Goal: Transaction & Acquisition: Purchase product/service

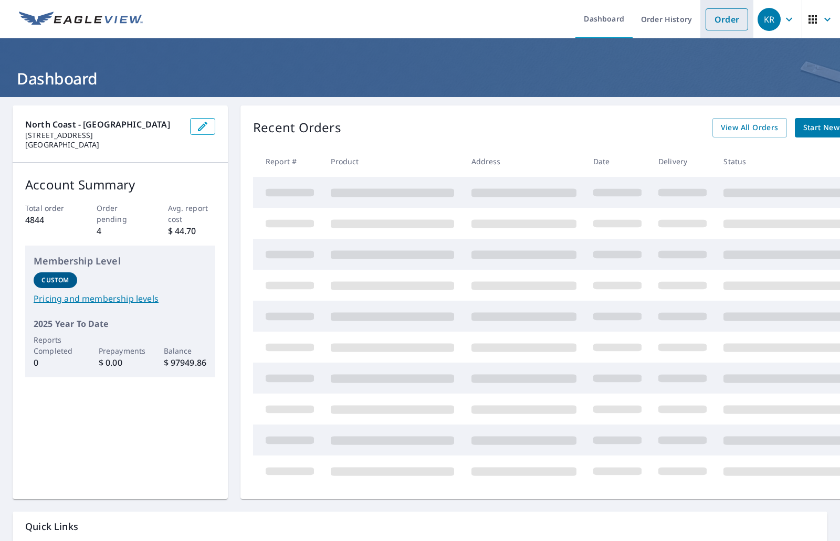
click at [711, 25] on link "Order" at bounding box center [727, 19] width 43 height 22
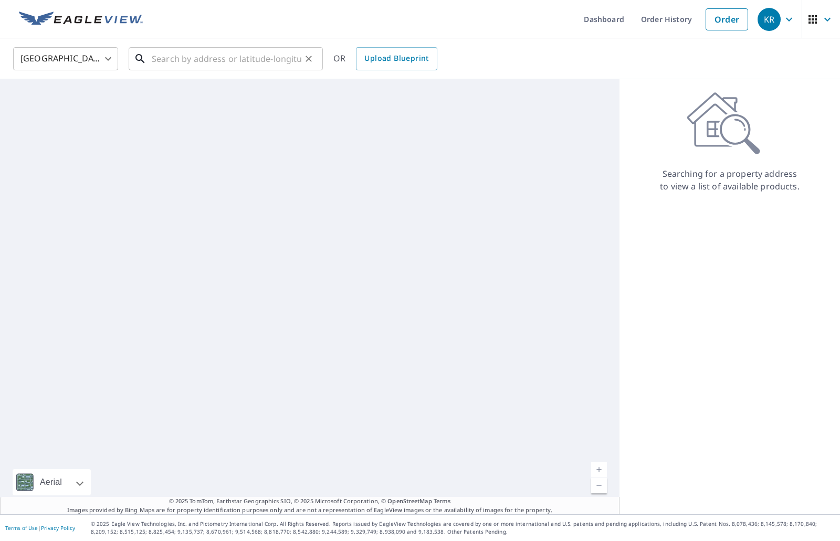
click at [212, 54] on input "text" at bounding box center [227, 58] width 150 height 29
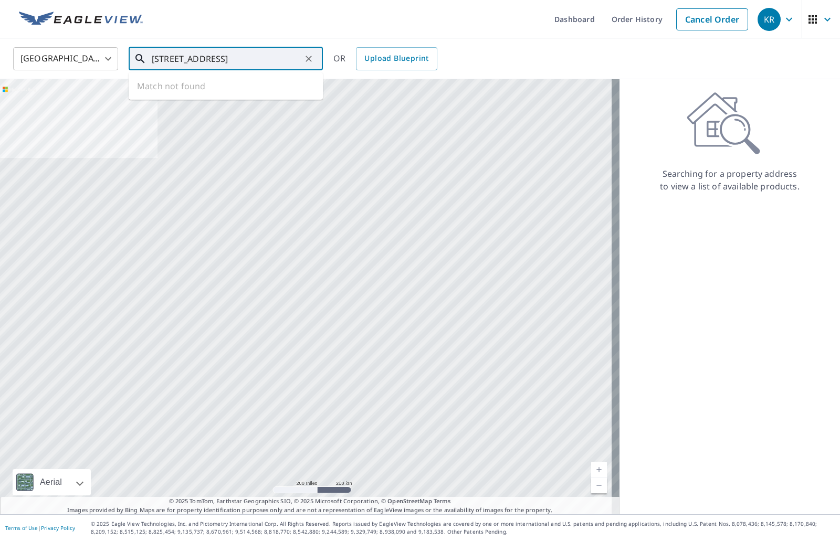
type input "[STREET_ADDRESS]"
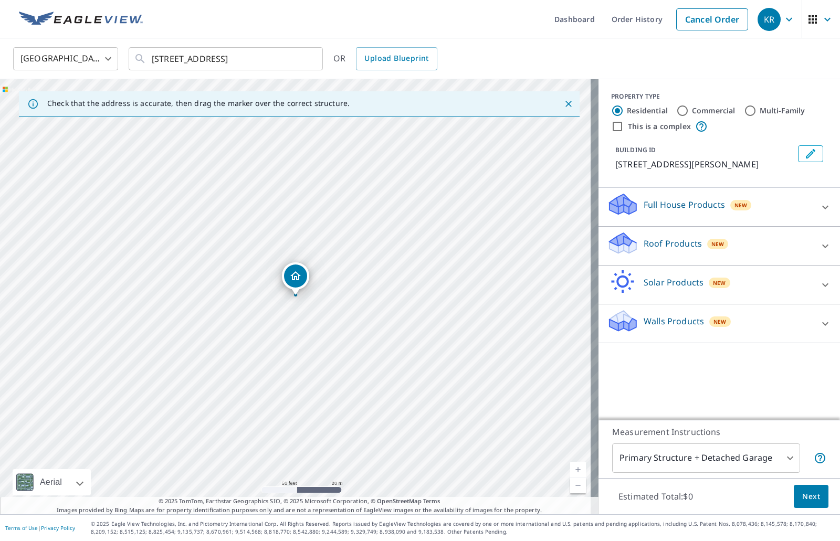
drag, startPoint x: 223, startPoint y: 223, endPoint x: 279, endPoint y: 320, distance: 112.9
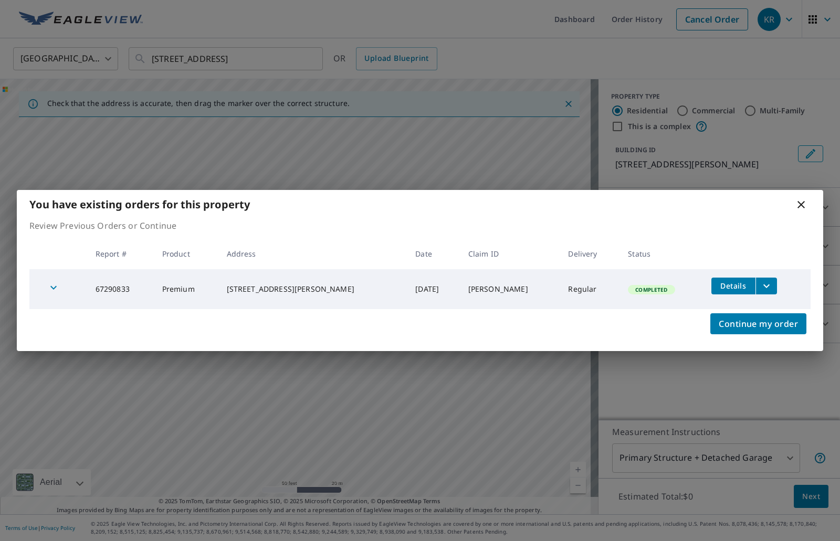
click at [802, 205] on icon at bounding box center [800, 204] width 7 height 7
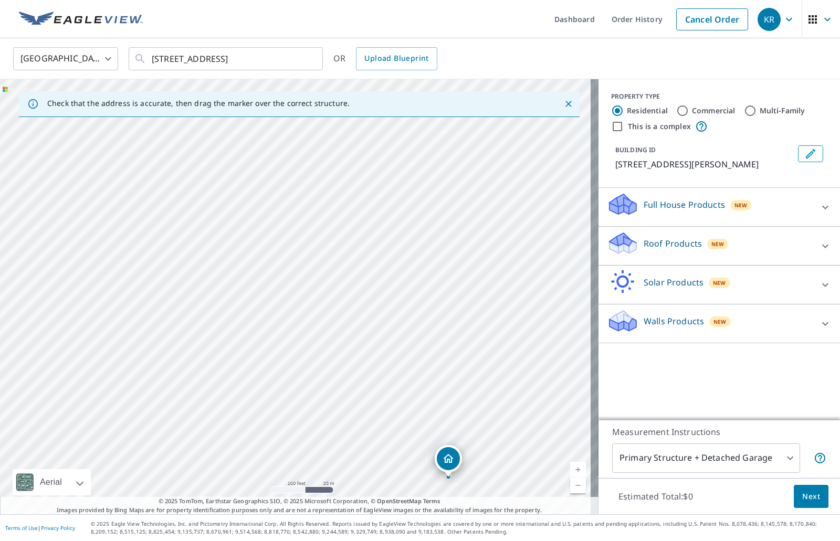
drag, startPoint x: 276, startPoint y: 306, endPoint x: 449, endPoint y: 459, distance: 231.0
drag, startPoint x: 229, startPoint y: 261, endPoint x: 346, endPoint y: 384, distance: 169.7
click at [346, 384] on div "[STREET_ADDRESS][PERSON_NAME]" at bounding box center [299, 296] width 599 height 435
click at [819, 242] on icon at bounding box center [825, 246] width 13 height 13
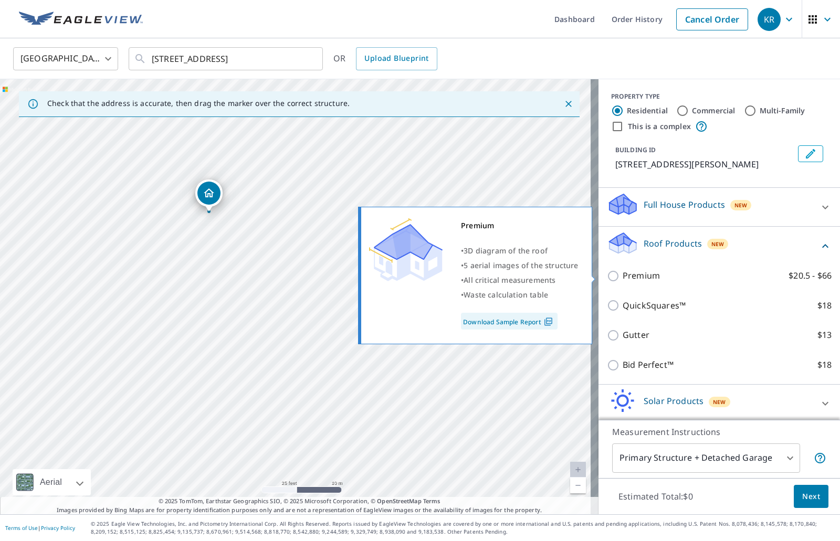
click at [607, 279] on input "Premium $20.5 - $66" at bounding box center [615, 276] width 16 height 13
checkbox input "true"
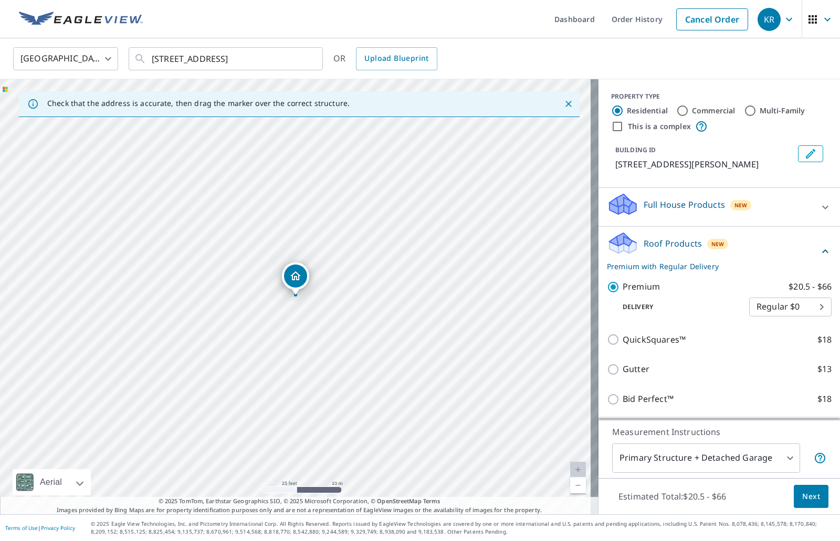
click at [794, 497] on button "Next" at bounding box center [811, 497] width 35 height 24
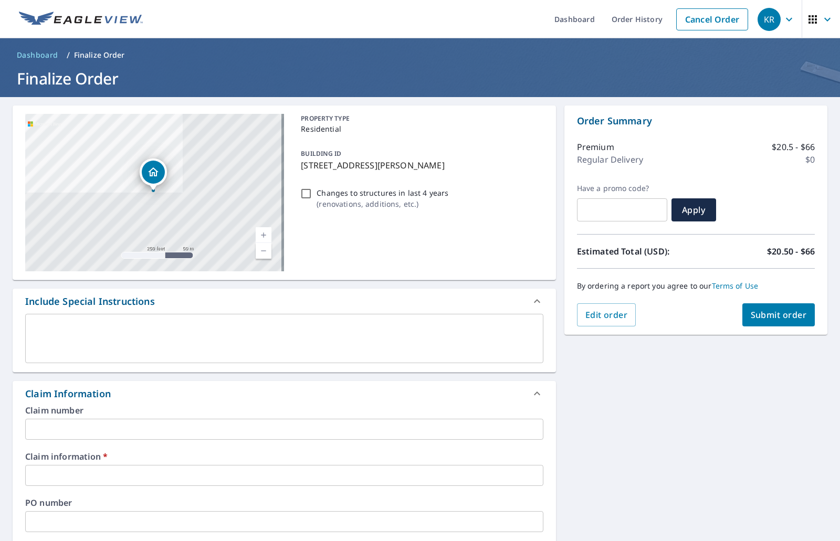
click at [216, 426] on input "text" at bounding box center [284, 429] width 518 height 21
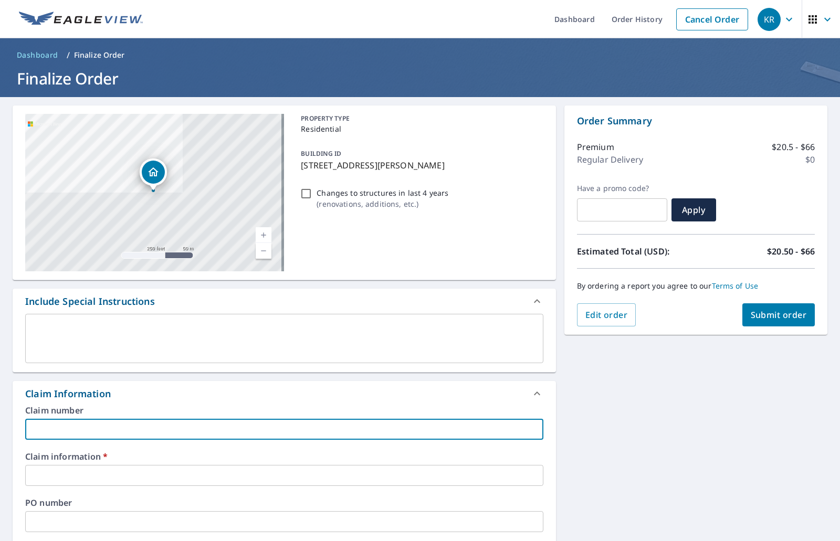
type input "[PERSON_NAME]"
checkbox input "true"
click at [83, 471] on input "text" at bounding box center [284, 475] width 518 height 21
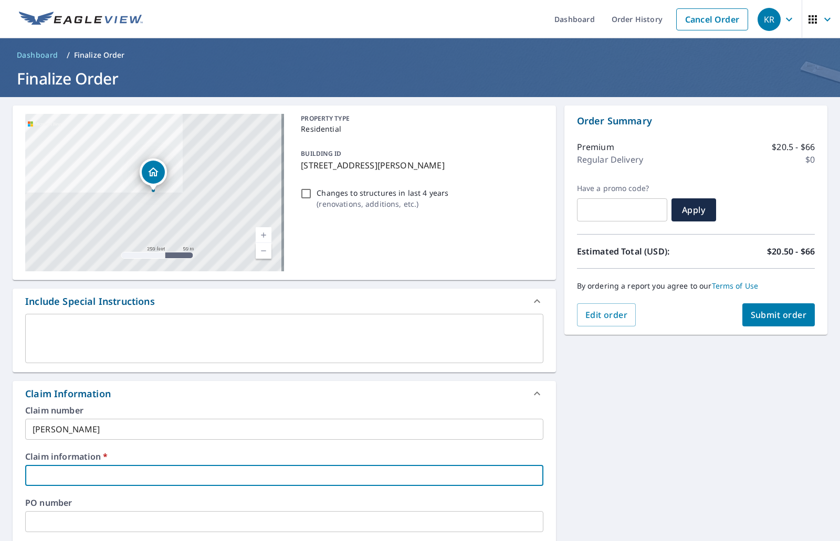
type input "[PERSON_NAME]"
click at [780, 317] on span "Submit order" at bounding box center [779, 315] width 56 height 12
checkbox input "true"
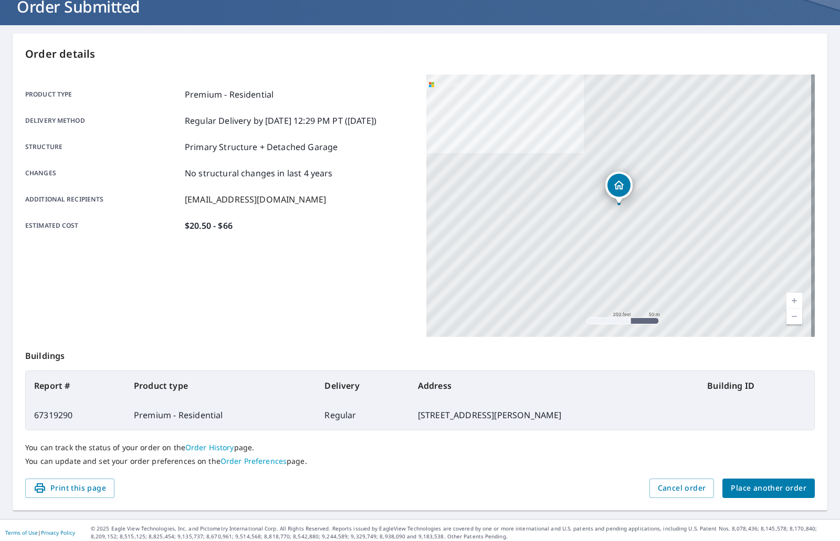
scroll to position [77, 0]
